Goal: Task Accomplishment & Management: Manage account settings

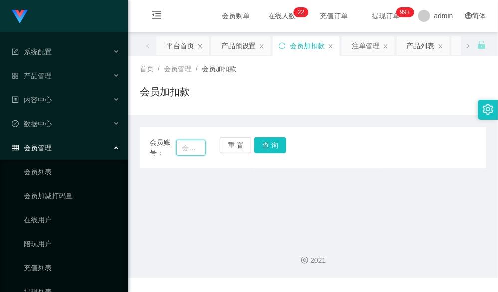
paste input "[PERSON_NAME]"
click at [188, 142] on input "[PERSON_NAME]" at bounding box center [191, 148] width 30 height 16
type input "Nicole25"
click at [278, 152] on button "查 询" at bounding box center [270, 145] width 32 height 16
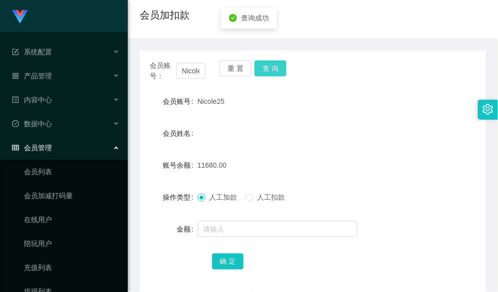
scroll to position [124, 0]
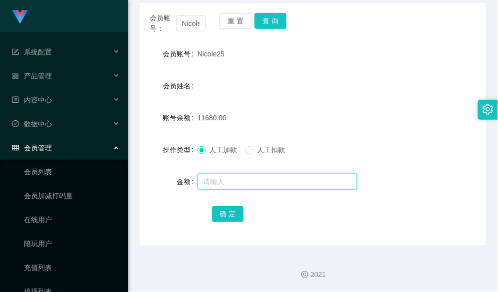
click at [228, 188] on input "text" at bounding box center [278, 182] width 160 height 16
type input "8000"
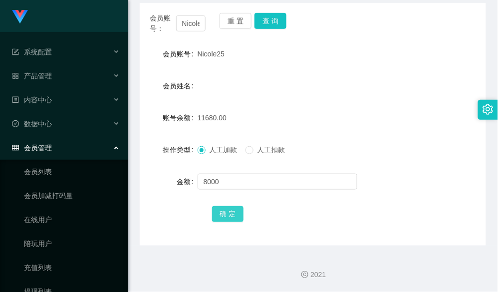
click at [218, 213] on button "确 定" at bounding box center [228, 214] width 32 height 16
drag, startPoint x: 362, startPoint y: 132, endPoint x: 380, endPoint y: 87, distance: 48.2
click at [363, 132] on form "会员账号 Nicole25 会员姓名 账号余额 19680.00 操作类型 人工加款 人工扣款 金额 确 定" at bounding box center [313, 134] width 346 height 180
